Goal: Task Accomplishment & Management: Use online tool/utility

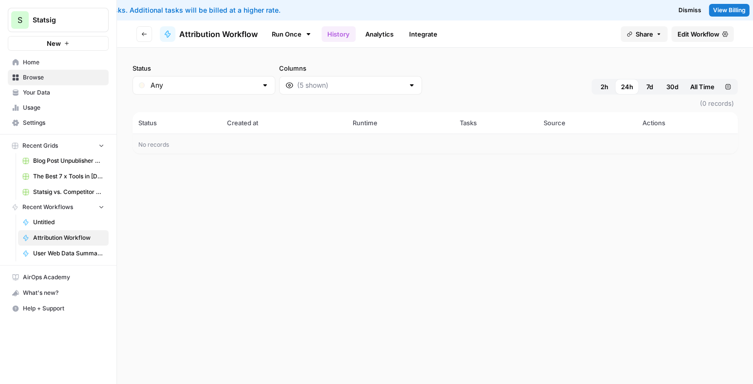
click at [57, 233] on span "Attribution Workflow" at bounding box center [68, 237] width 71 height 9
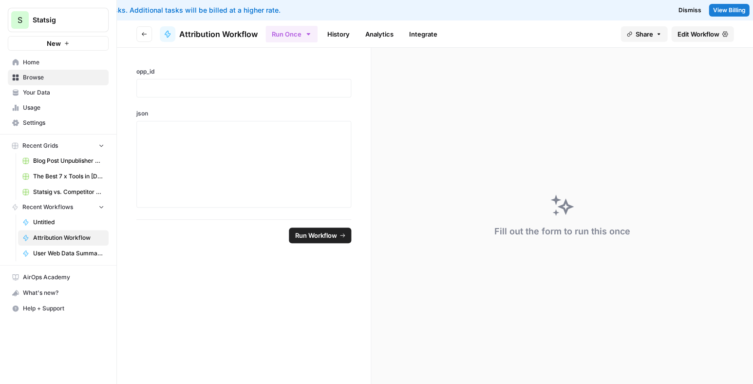
click at [709, 28] on link "Edit Workflow" at bounding box center [702, 34] width 62 height 16
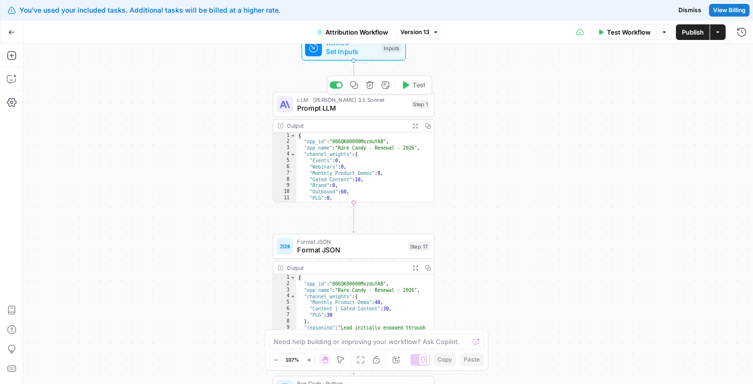
click at [369, 96] on span "LLM · [PERSON_NAME] 3.5 Sonnet" at bounding box center [352, 99] width 110 height 8
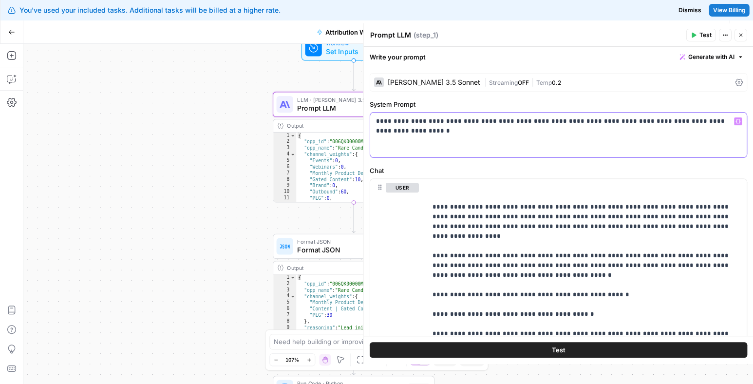
click at [483, 127] on div "**********" at bounding box center [558, 135] width 376 height 45
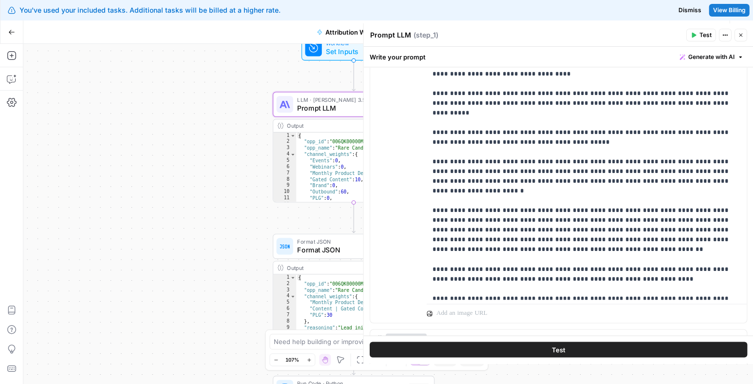
scroll to position [187, 0]
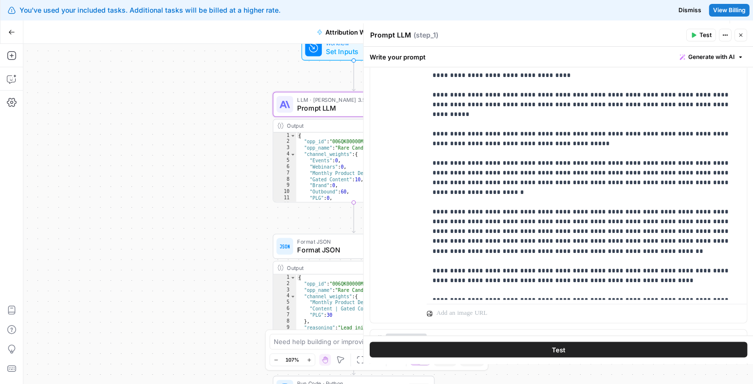
click at [207, 198] on div "Workflow Set Inputs Inputs LLM · [PERSON_NAME] 3.5 Sonnet Prompt LLM Step 1 Out…" at bounding box center [388, 214] width 730 height 340
click at [744, 36] on button "Close" at bounding box center [740, 35] width 13 height 13
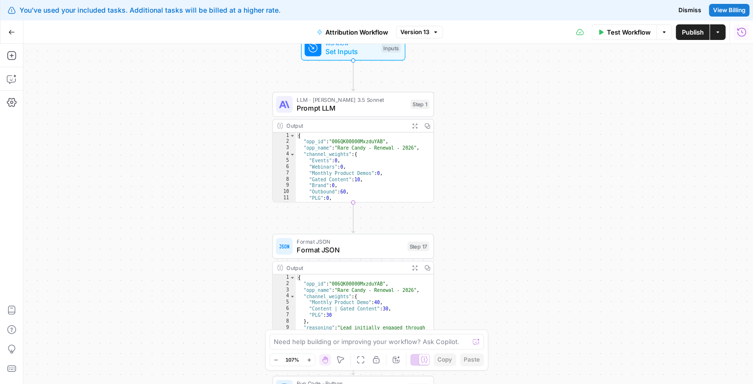
click at [376, 56] on div "Workflow Set Inputs Inputs Test Step" at bounding box center [352, 48] width 96 height 18
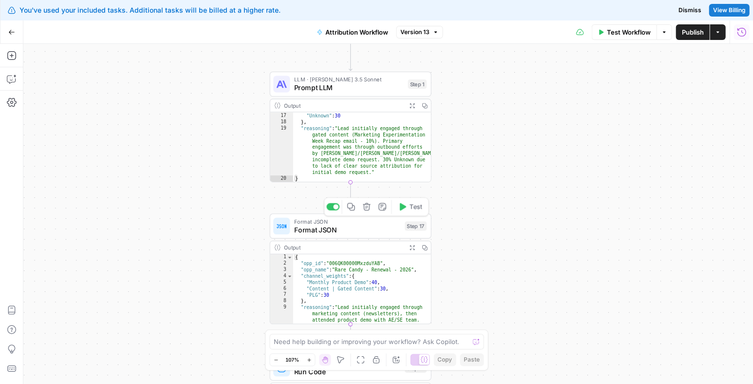
click at [367, 227] on span "Format JSON" at bounding box center [347, 229] width 106 height 10
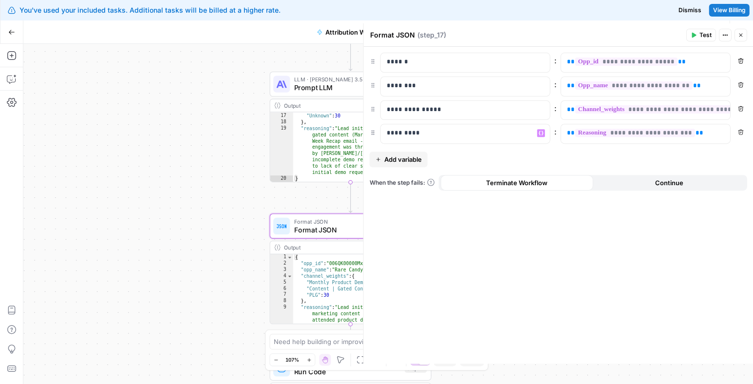
click at [214, 235] on div "Workflow Set Inputs Inputs LLM · [PERSON_NAME] 3.5 Sonnet Prompt LLM Step 1 Out…" at bounding box center [388, 214] width 730 height 340
click at [696, 34] on icon "button" at bounding box center [693, 35] width 6 height 6
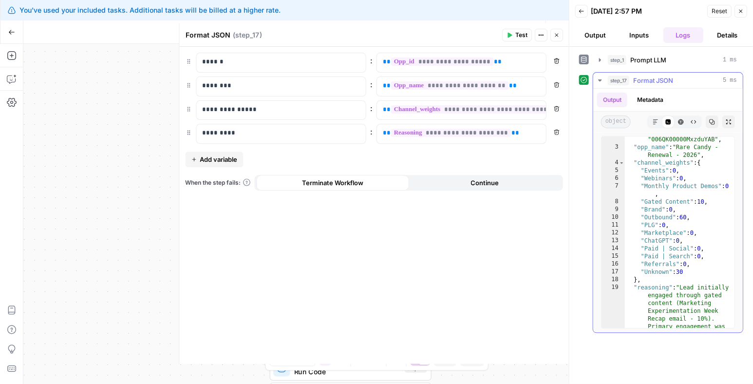
scroll to position [89, 0]
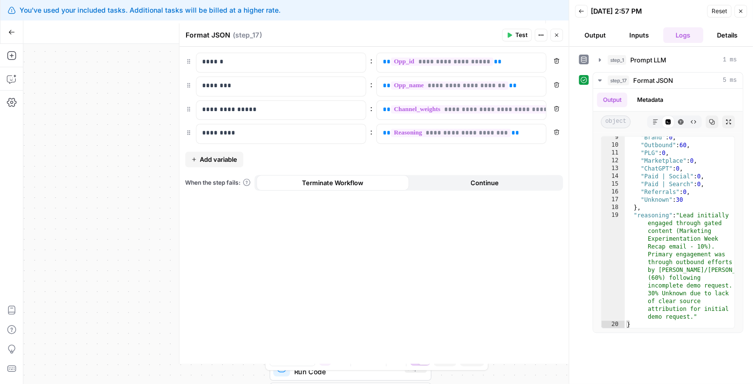
click at [117, 88] on div "Workflow Set Inputs Inputs LLM · [PERSON_NAME] 3.5 Sonnet Prompt LLM Step 1 Out…" at bounding box center [295, 214] width 545 height 340
click at [11, 32] on icon "button" at bounding box center [12, 32] width 6 height 4
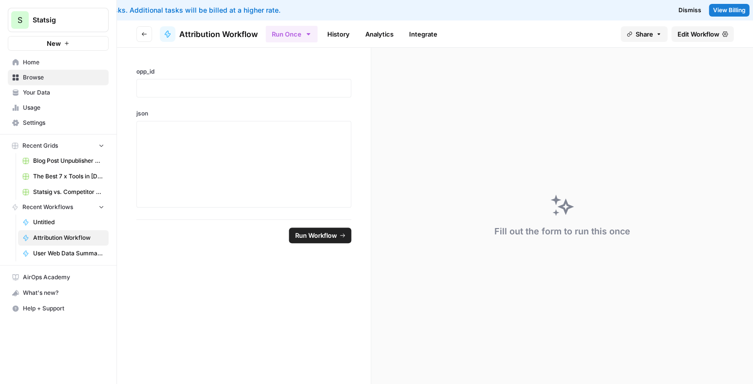
click at [690, 38] on span "Edit Workflow" at bounding box center [698, 34] width 42 height 10
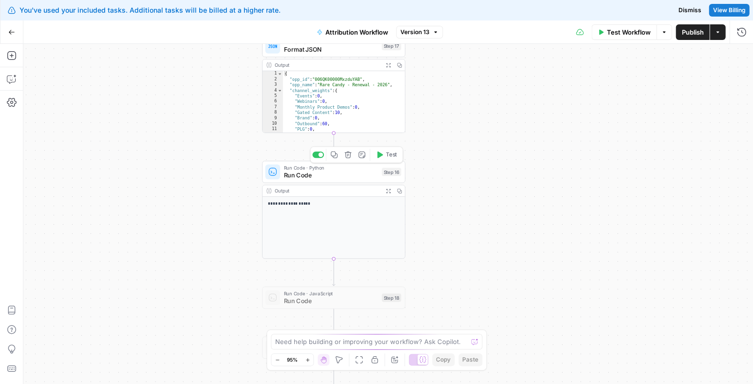
click at [334, 171] on span "Run Code" at bounding box center [330, 174] width 94 height 9
